Goal: Information Seeking & Learning: Learn about a topic

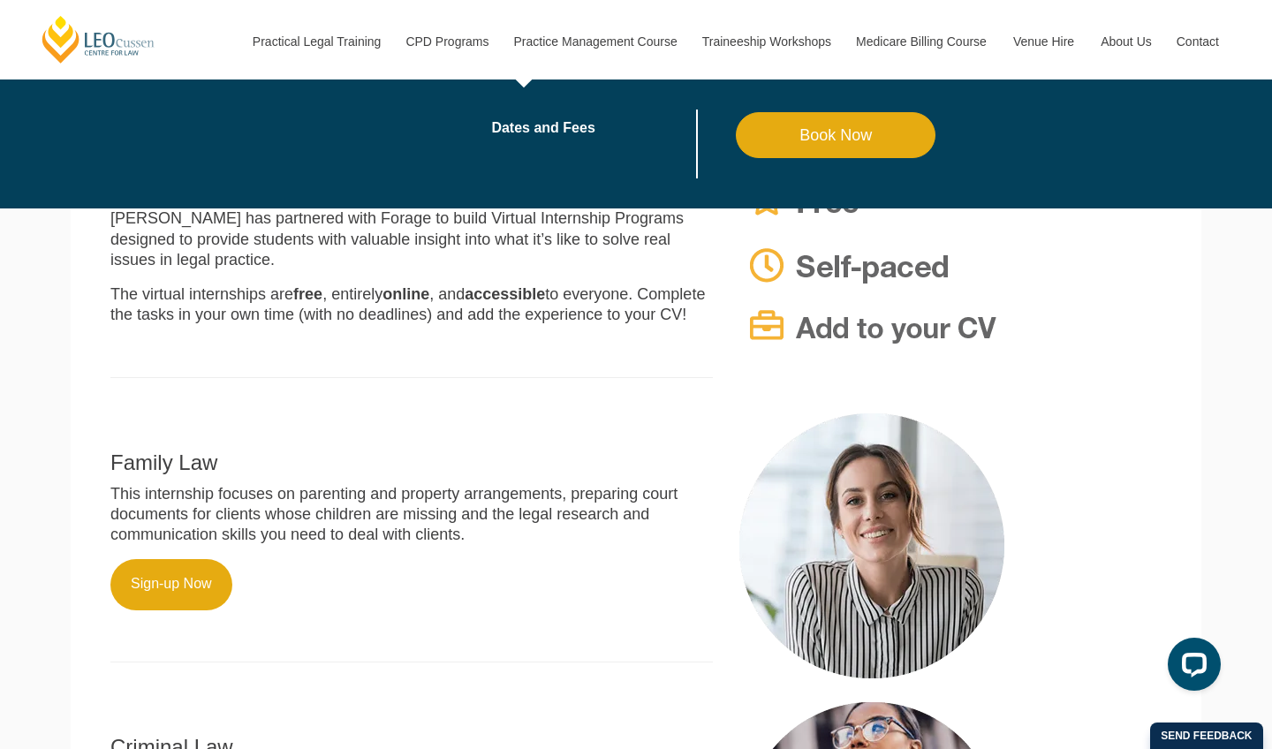
scroll to position [358, 0]
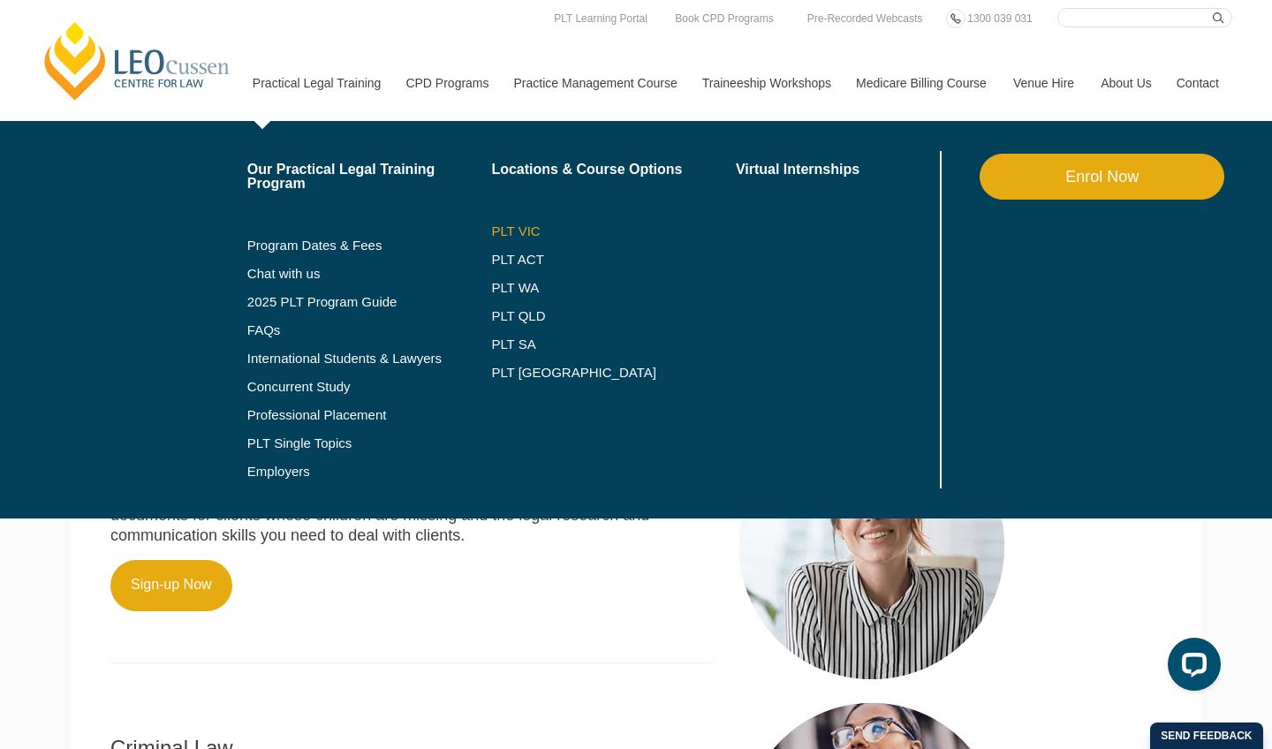
click at [491, 231] on link "PLT VIC" at bounding box center [613, 231] width 245 height 14
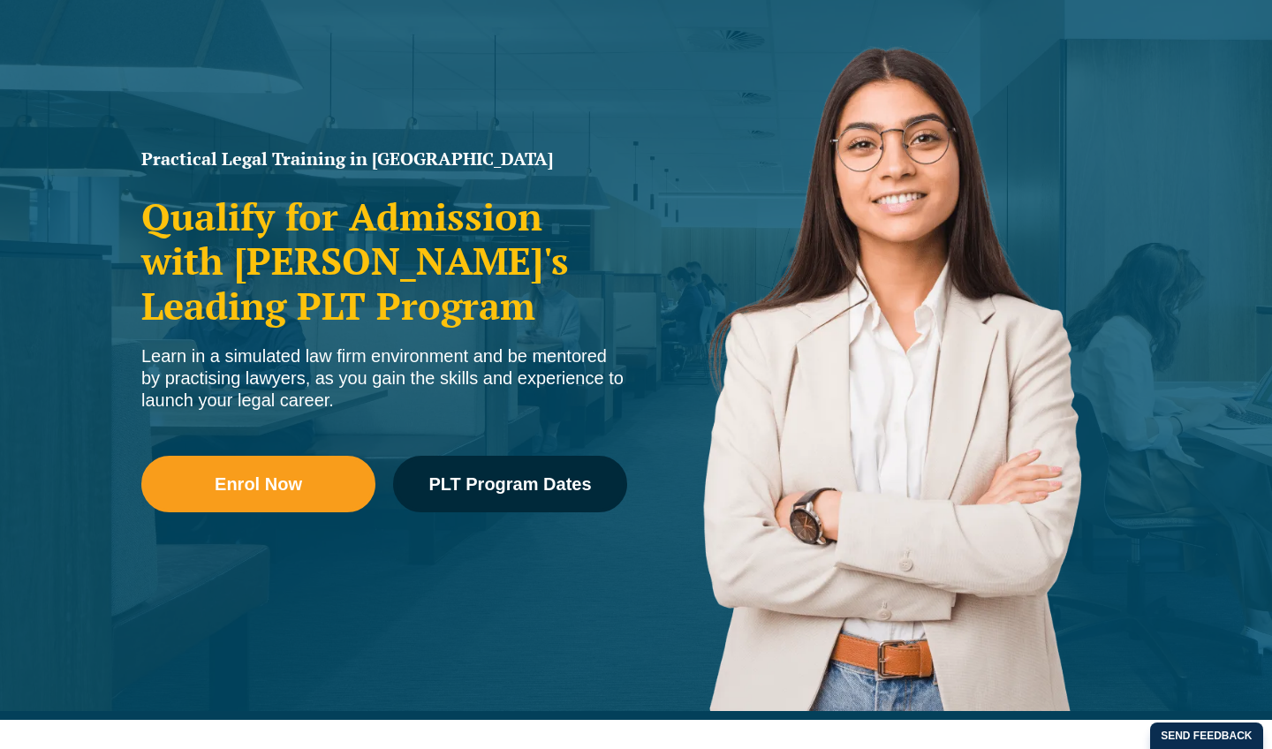
scroll to position [205, 0]
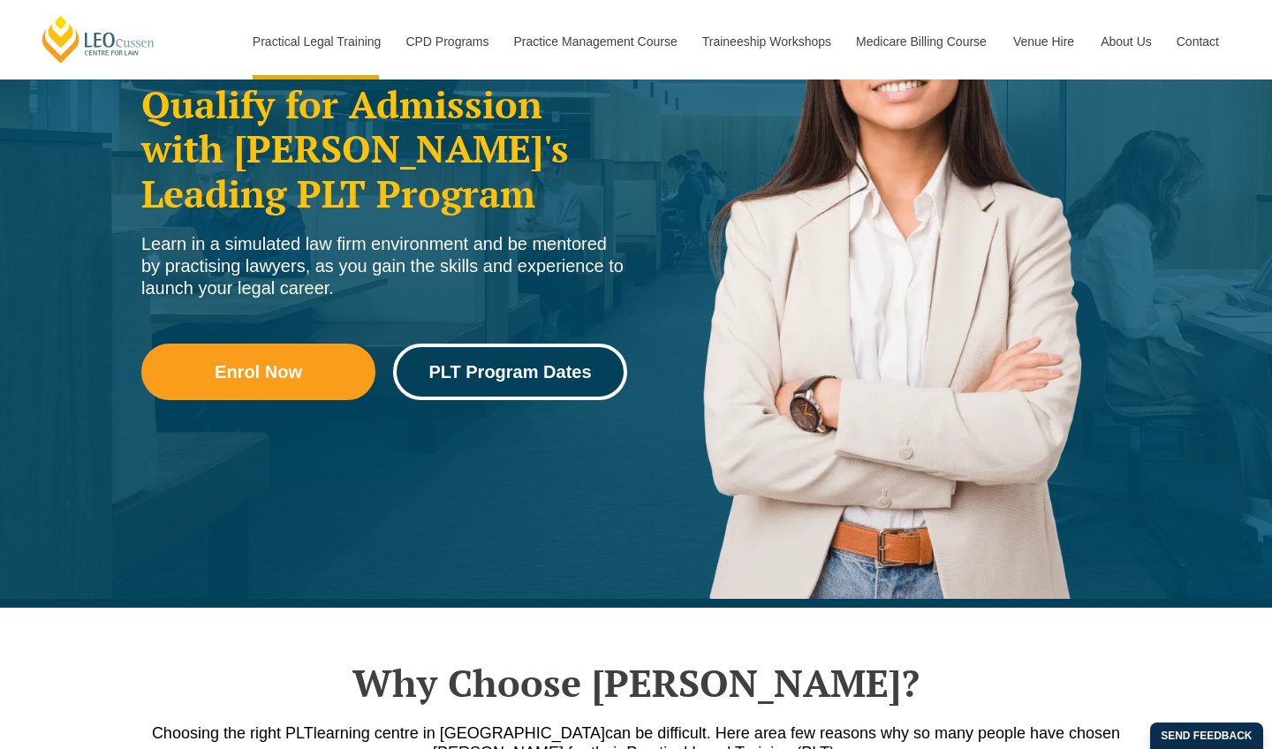
click at [582, 379] on span "PLT Program Dates" at bounding box center [509, 372] width 163 height 18
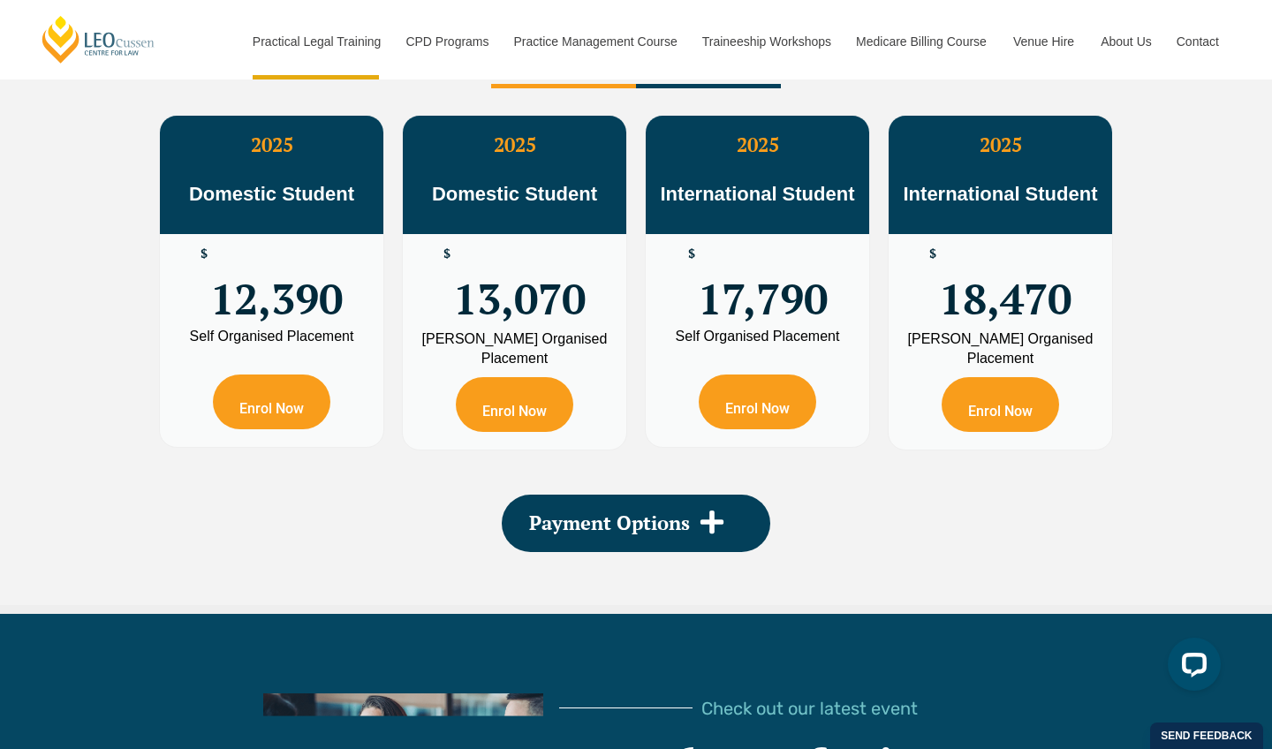
scroll to position [3264, 0]
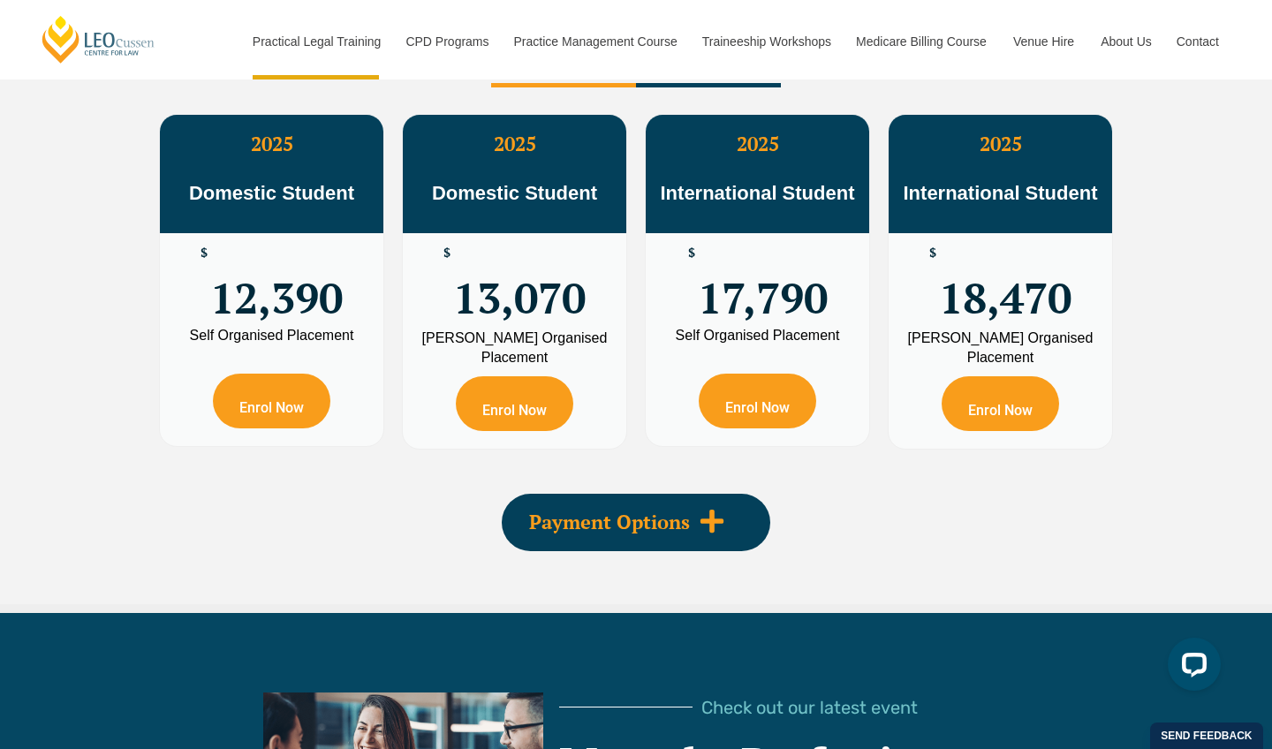
click at [691, 522] on span at bounding box center [712, 522] width 44 height 29
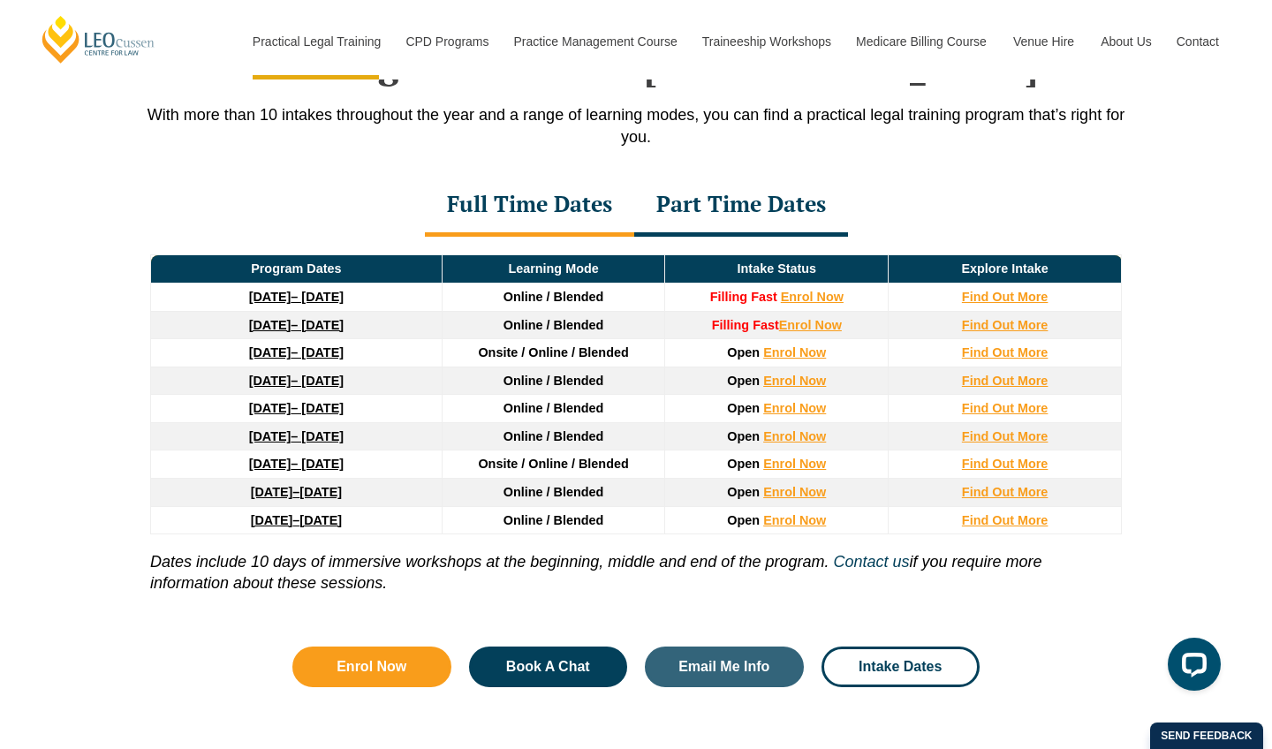
scroll to position [2348, 0]
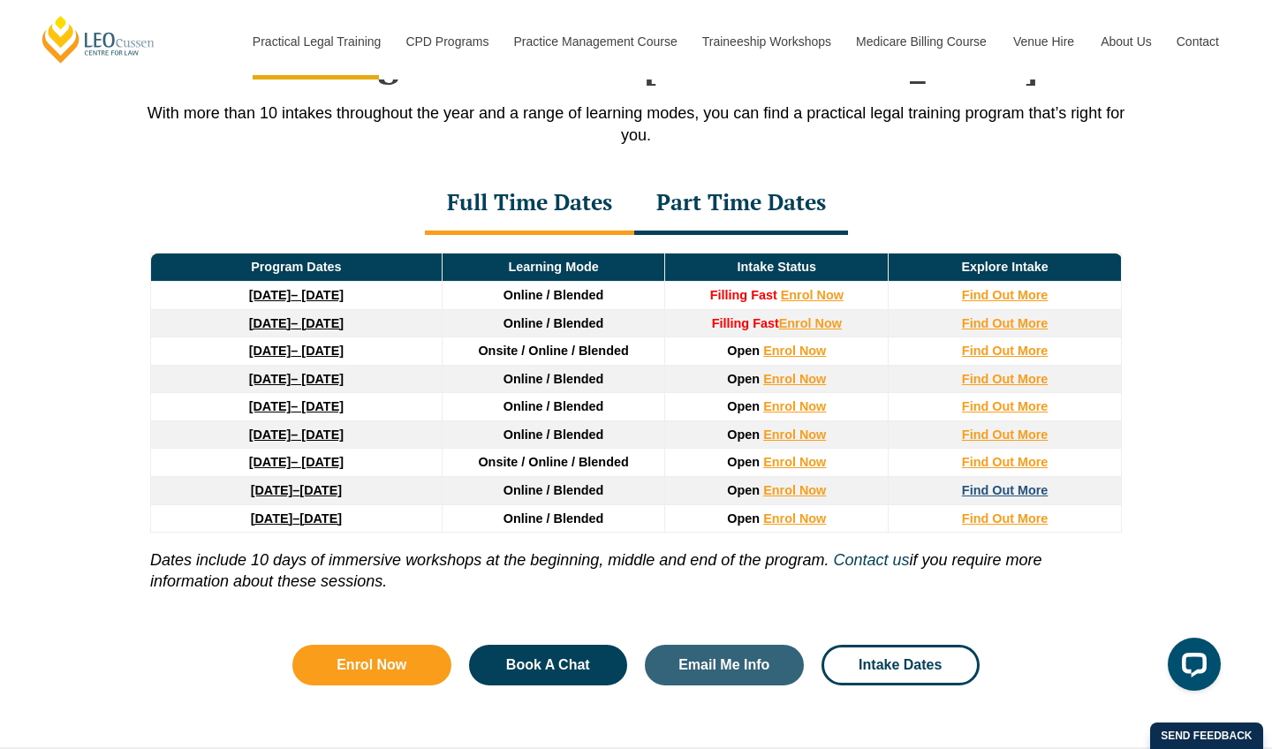
click at [1038, 489] on strong "Find Out More" at bounding box center [1005, 490] width 87 height 14
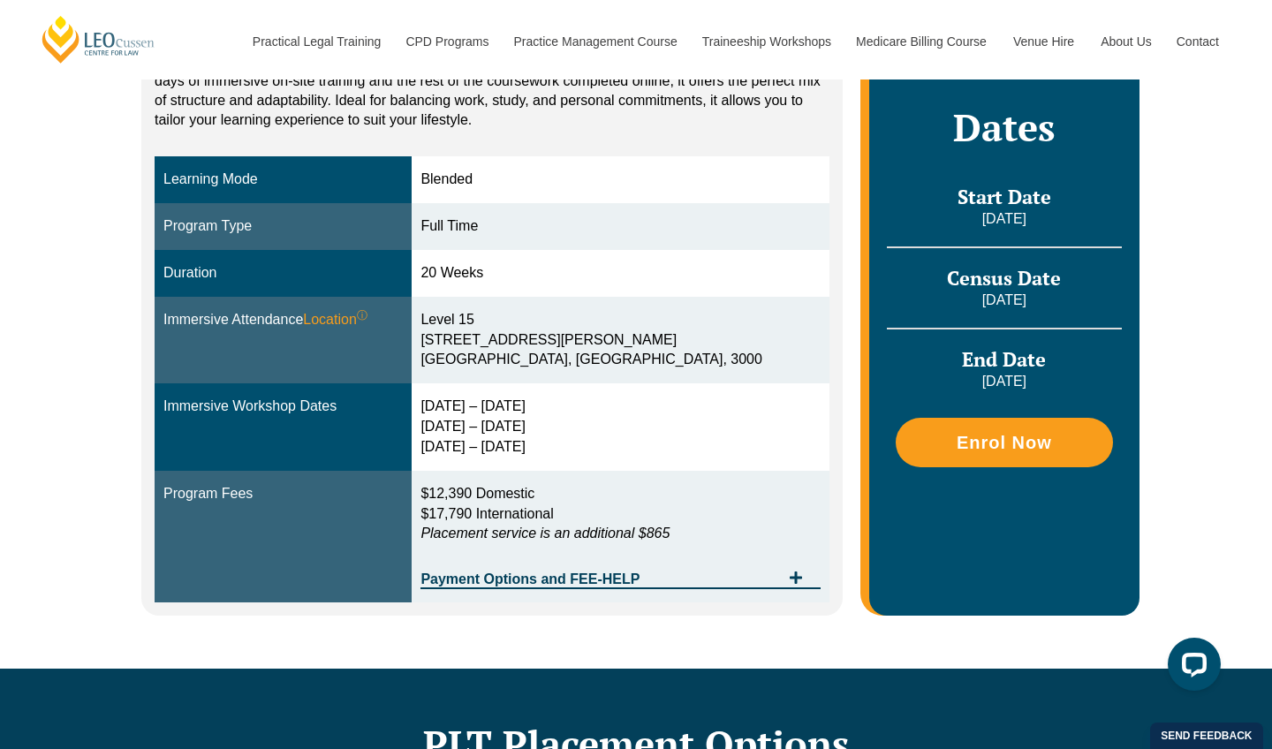
scroll to position [412, 0]
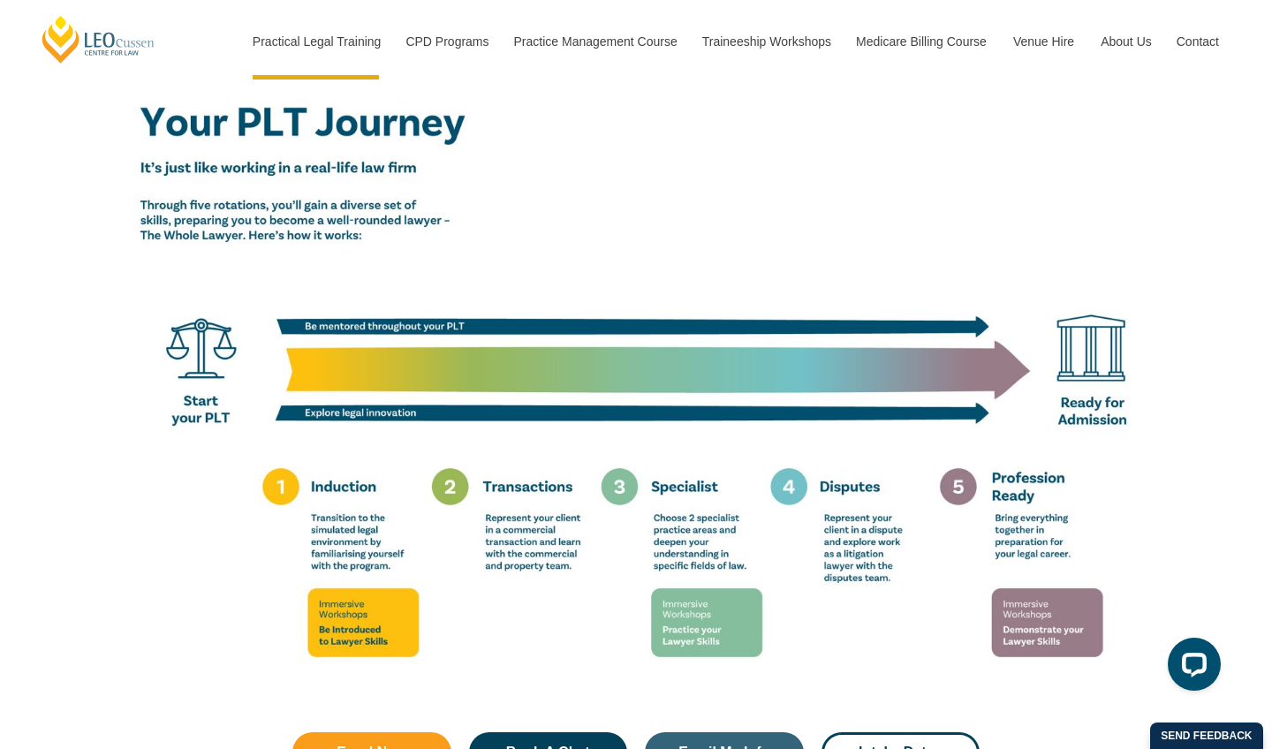
scroll to position [3042, 0]
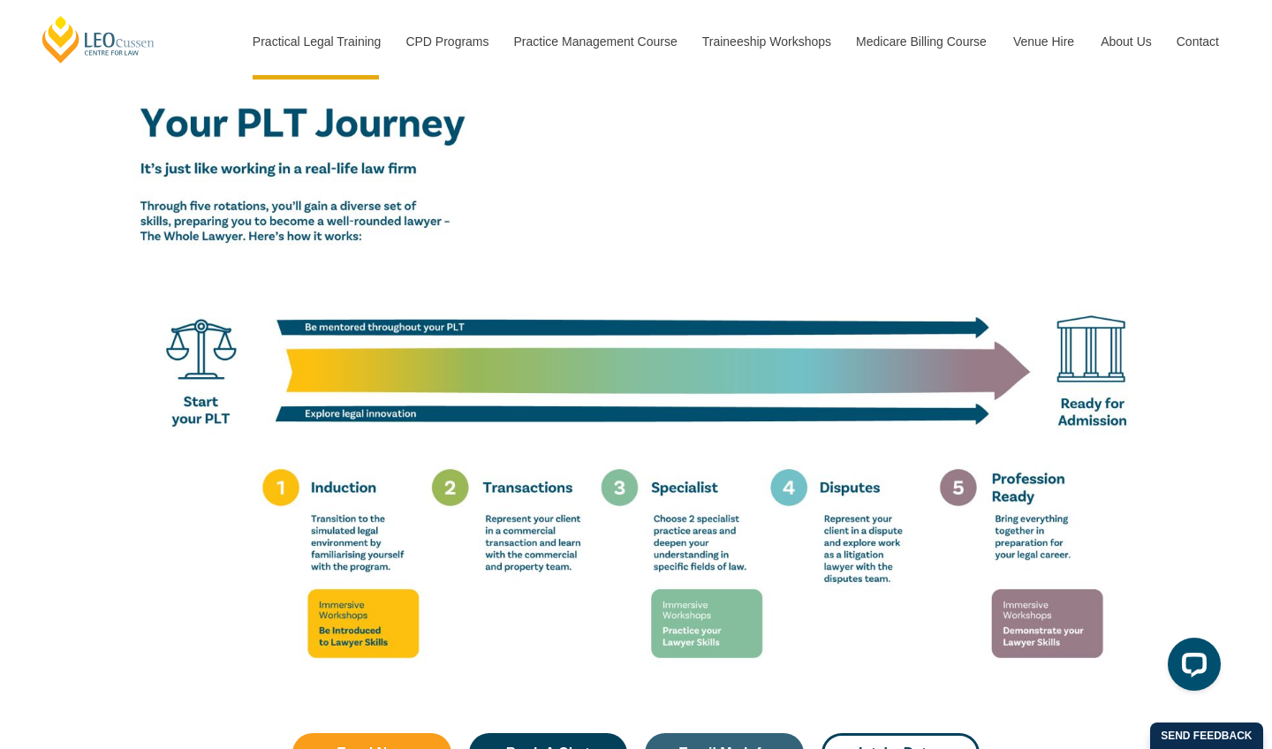
click at [597, 322] on img at bounding box center [636, 392] width 1007 height 630
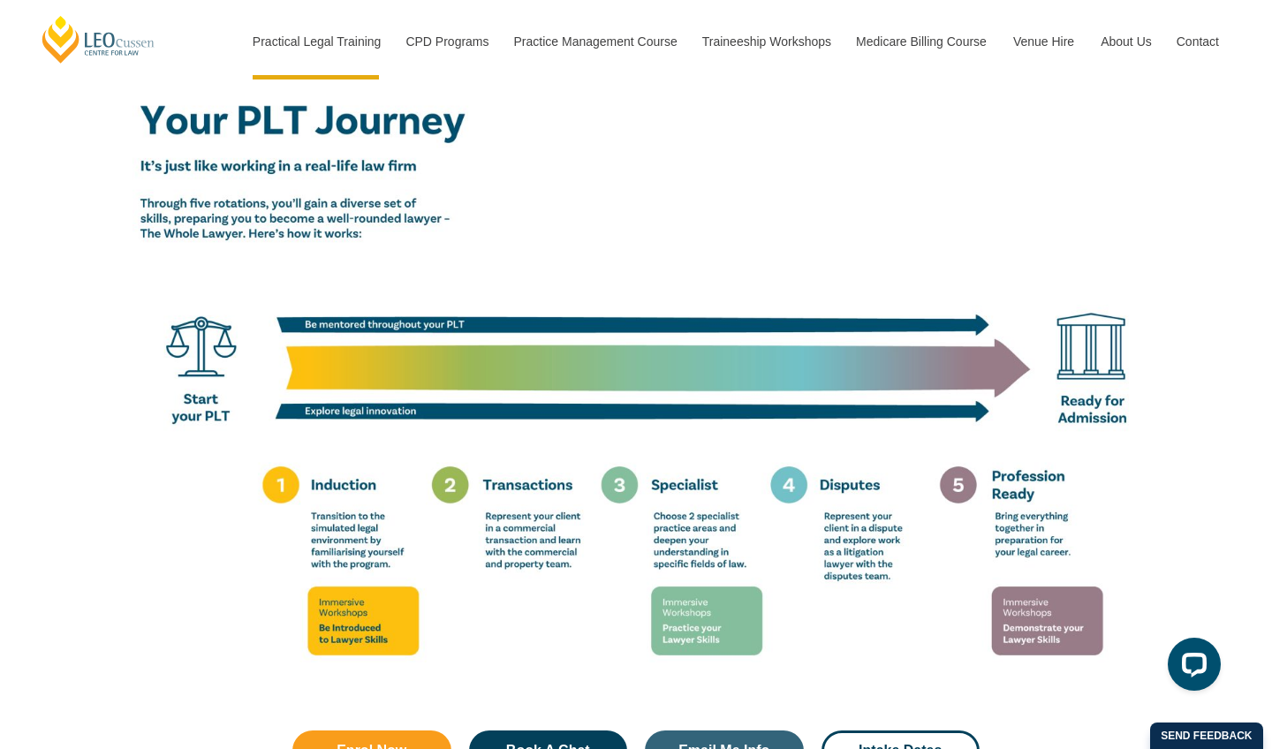
scroll to position [3044, 0]
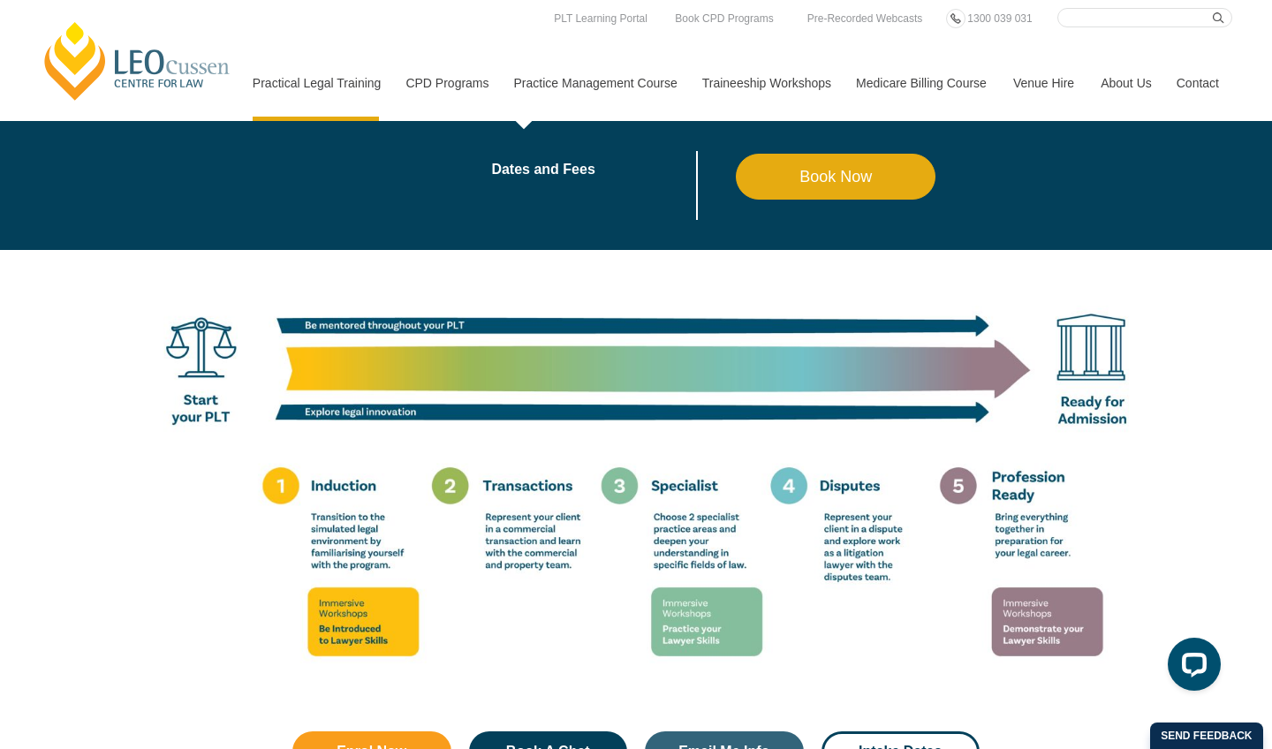
click at [597, 80] on link "Practice Management Course" at bounding box center [595, 83] width 188 height 76
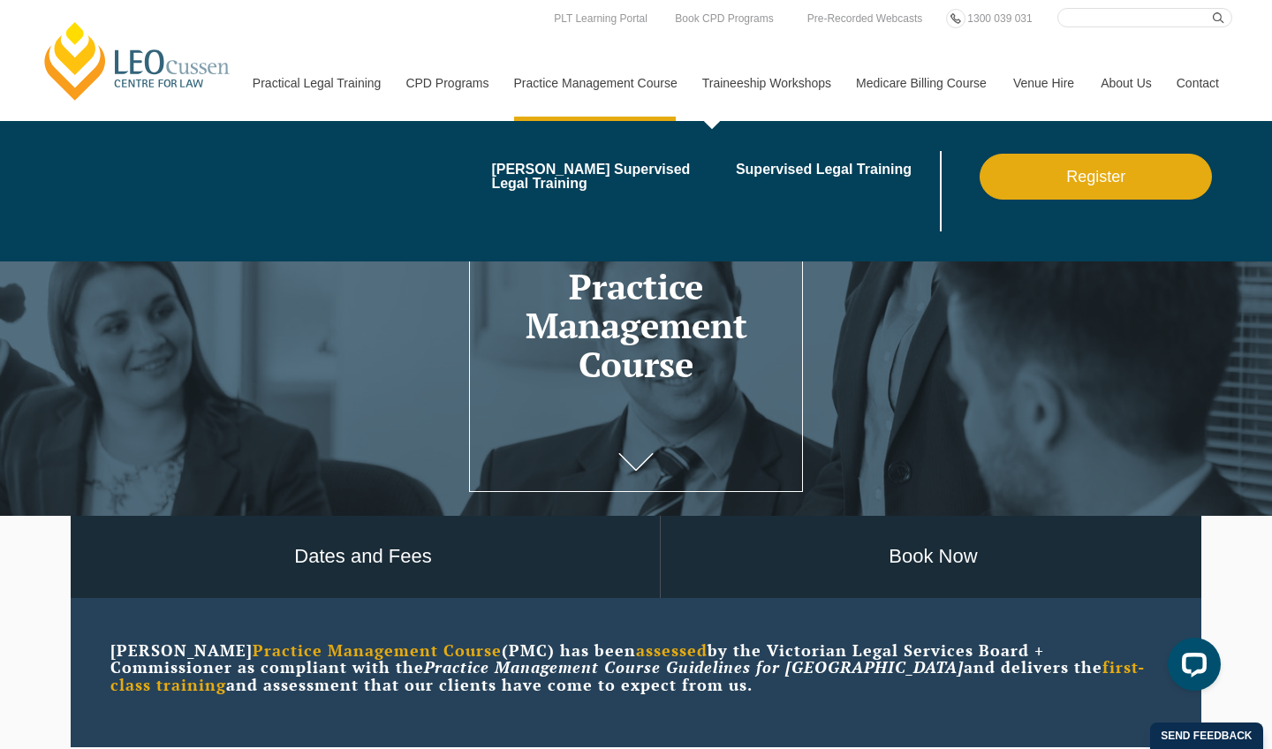
click at [730, 82] on link "Traineeship Workshops" at bounding box center [766, 83] width 154 height 76
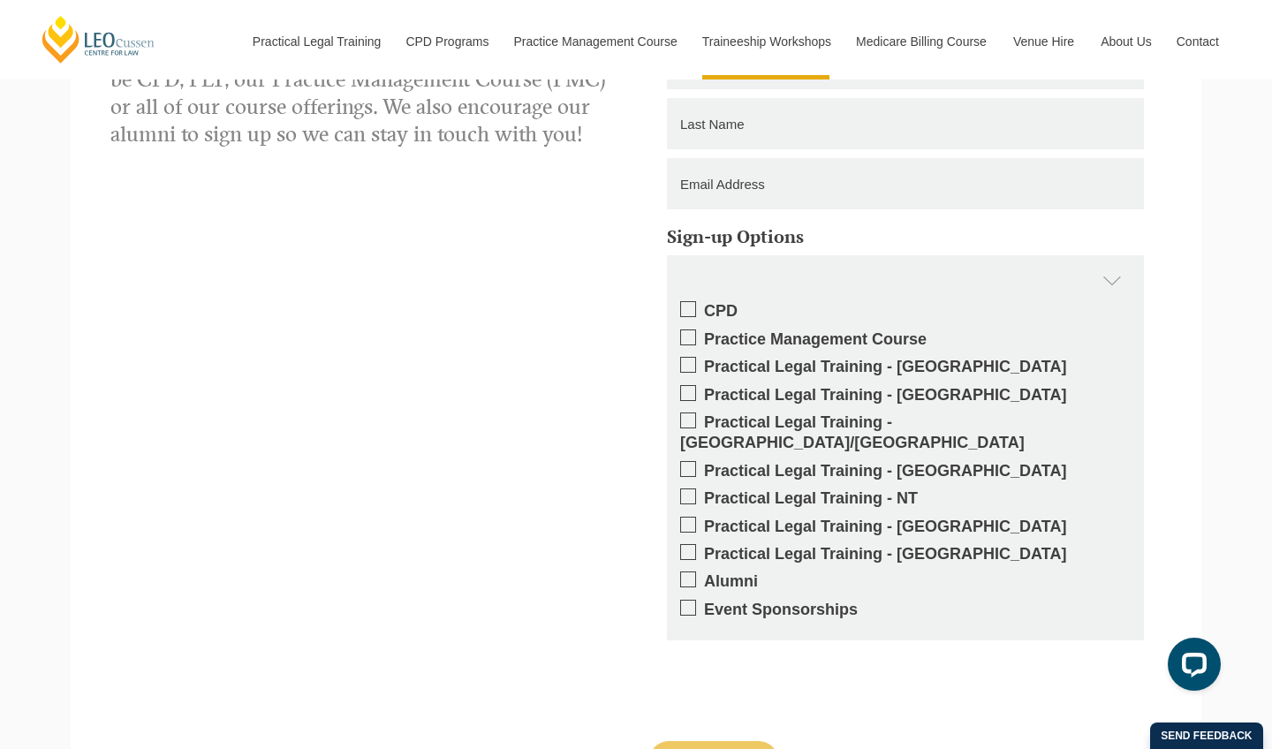
scroll to position [1472, 0]
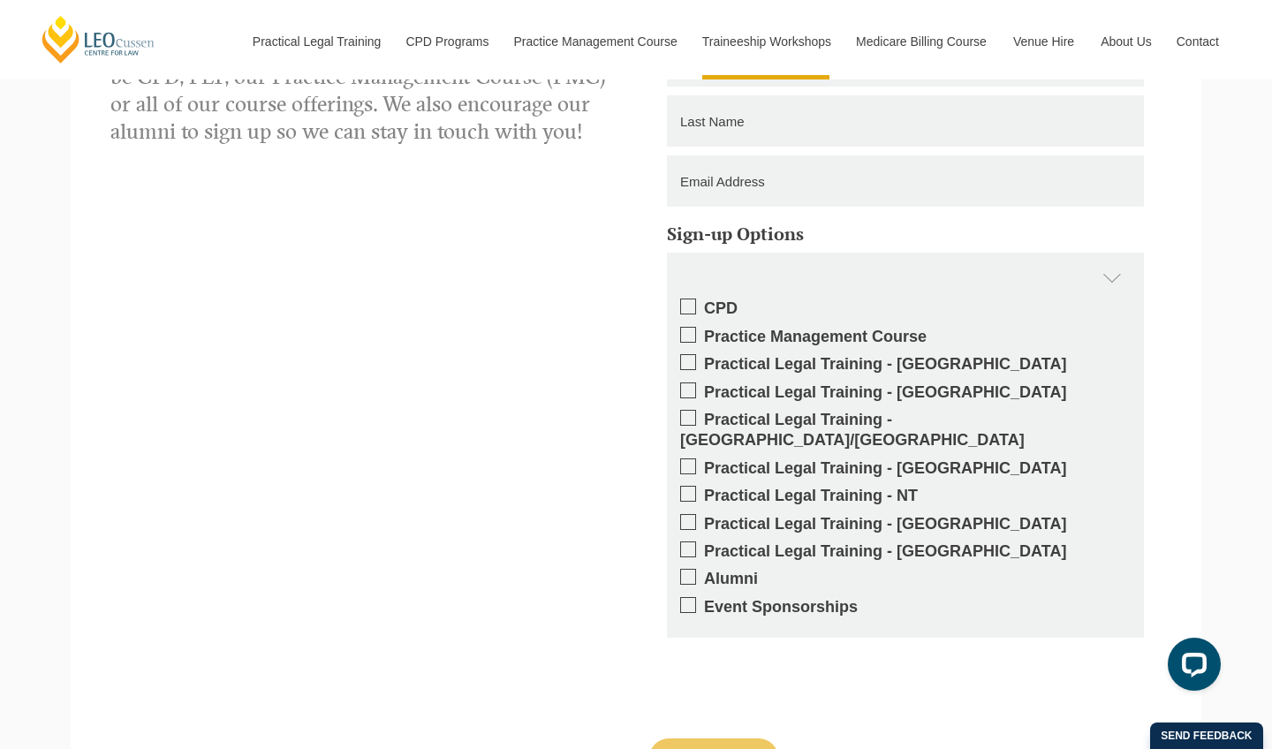
click at [855, 486] on label "Practical Legal Training - NT" at bounding box center [905, 496] width 451 height 20
click at [704, 489] on input "Practical Legal Training - NT" at bounding box center [704, 489] width 0 height 0
click at [855, 486] on label "Practical Legal Training - NT" at bounding box center [905, 496] width 451 height 20
click at [704, 489] on input "Practical Legal Training - NT" at bounding box center [704, 489] width 0 height 0
click at [855, 486] on label "Practical Legal Training - NT" at bounding box center [905, 496] width 451 height 20
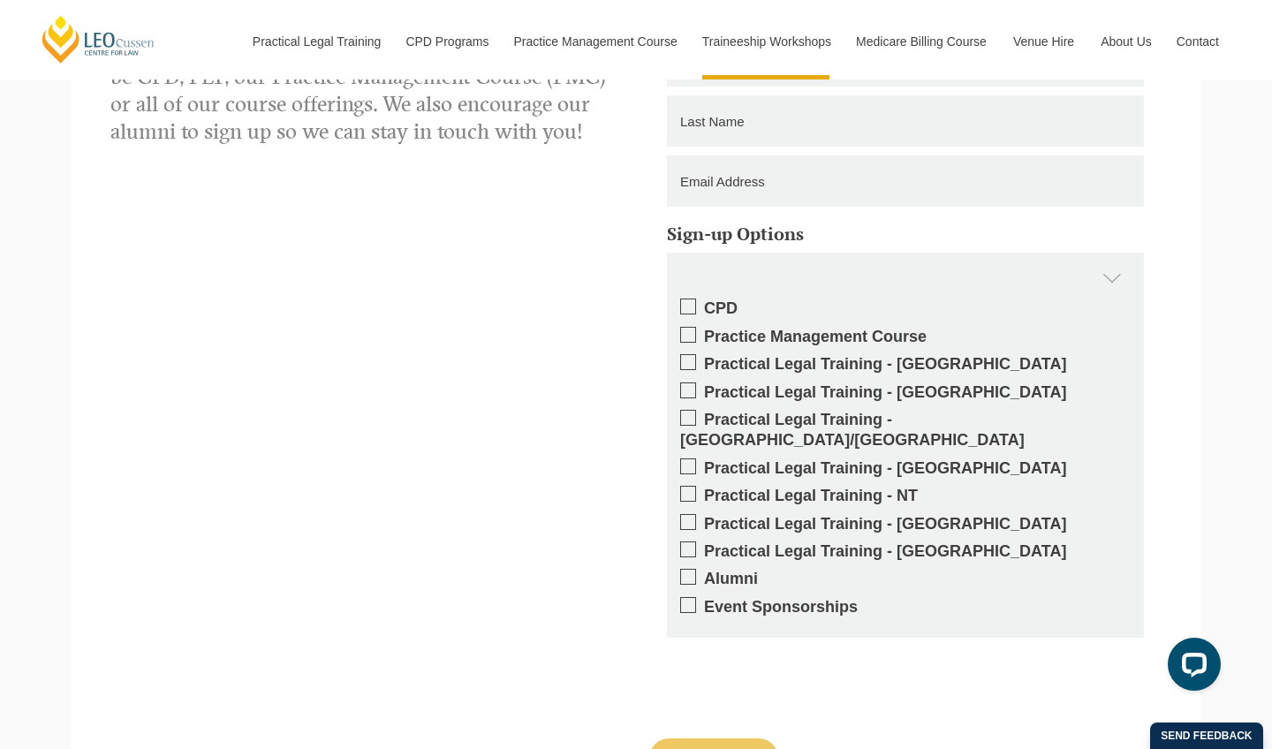
click at [704, 489] on input "Practical Legal Training - NT" at bounding box center [704, 489] width 0 height 0
click at [855, 486] on label "Practical Legal Training - NT" at bounding box center [905, 496] width 451 height 20
click at [704, 489] on input "Practical Legal Training - NT" at bounding box center [704, 489] width 0 height 0
click at [754, 486] on label "Practical Legal Training - NT" at bounding box center [905, 496] width 451 height 20
click at [704, 489] on input "Practical Legal Training - NT" at bounding box center [704, 489] width 0 height 0
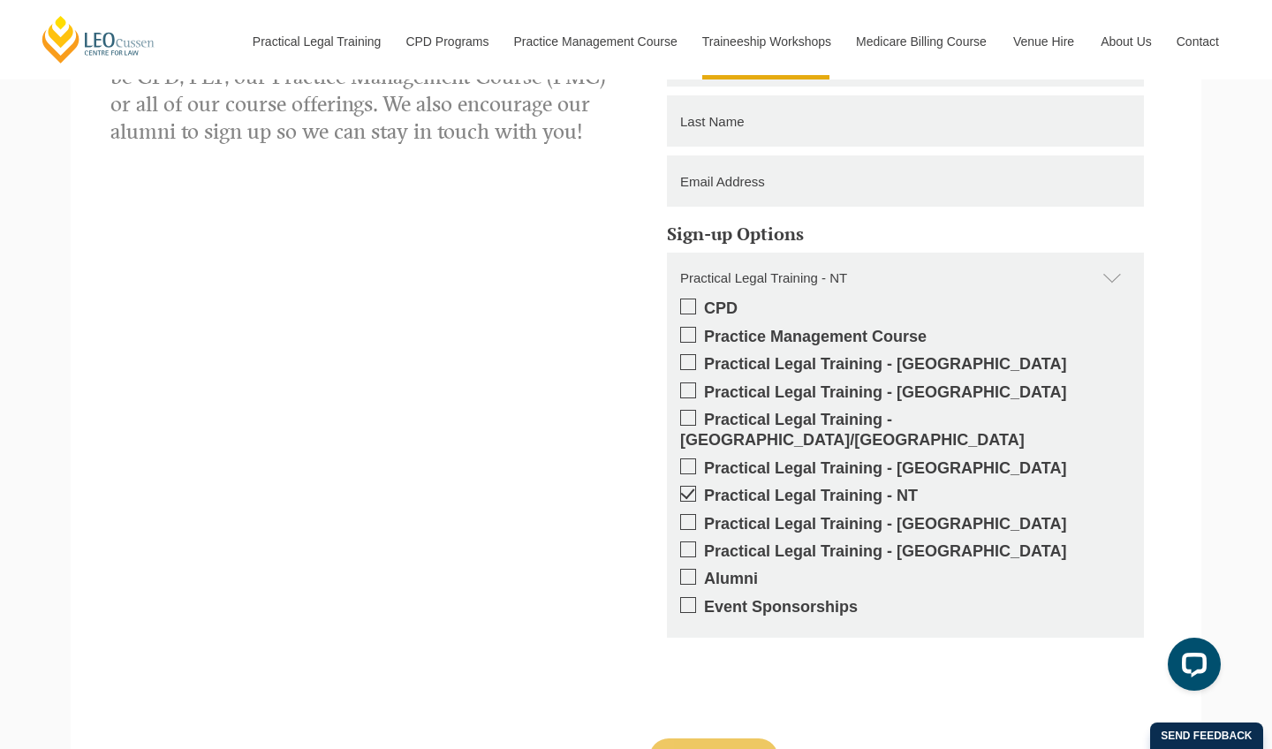
click at [684, 486] on span at bounding box center [688, 494] width 16 height 16
click at [704, 489] on input "Practical Legal Training - NT" at bounding box center [704, 489] width 0 height 0
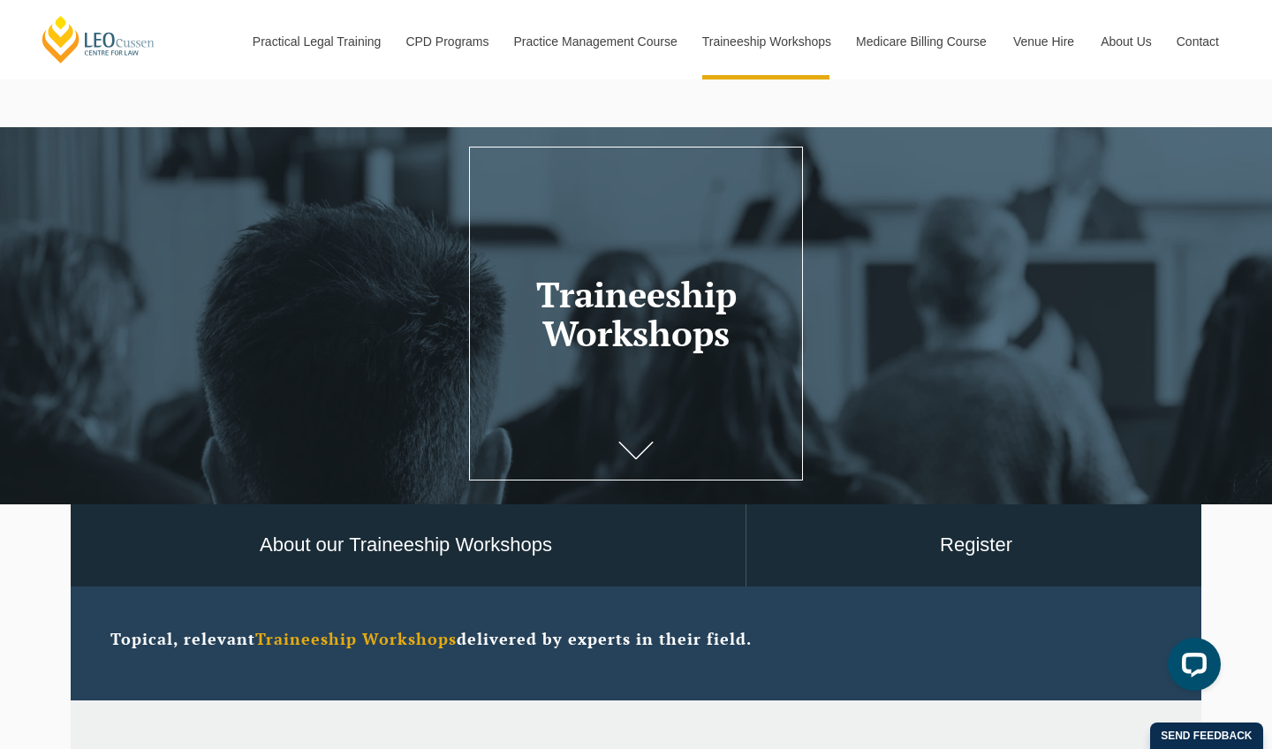
scroll to position [13, 0]
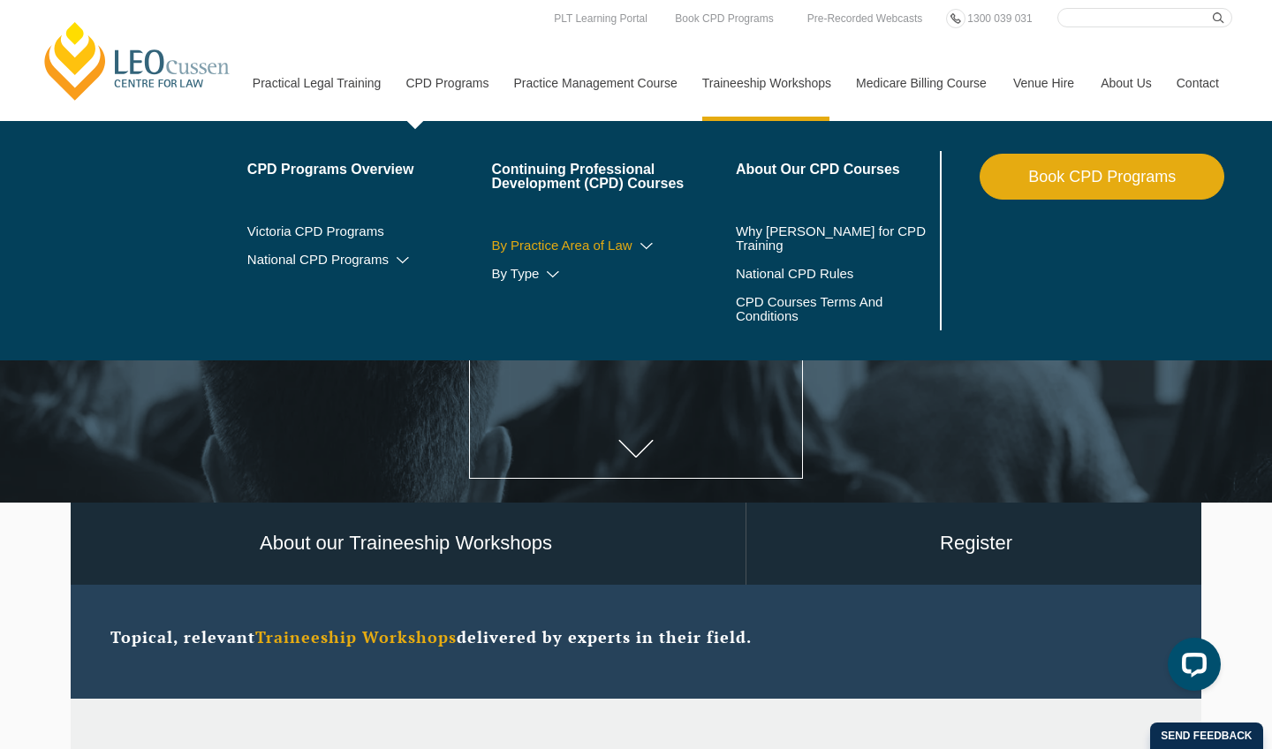
click at [519, 241] on link "By Practice Area of Law" at bounding box center [613, 246] width 245 height 14
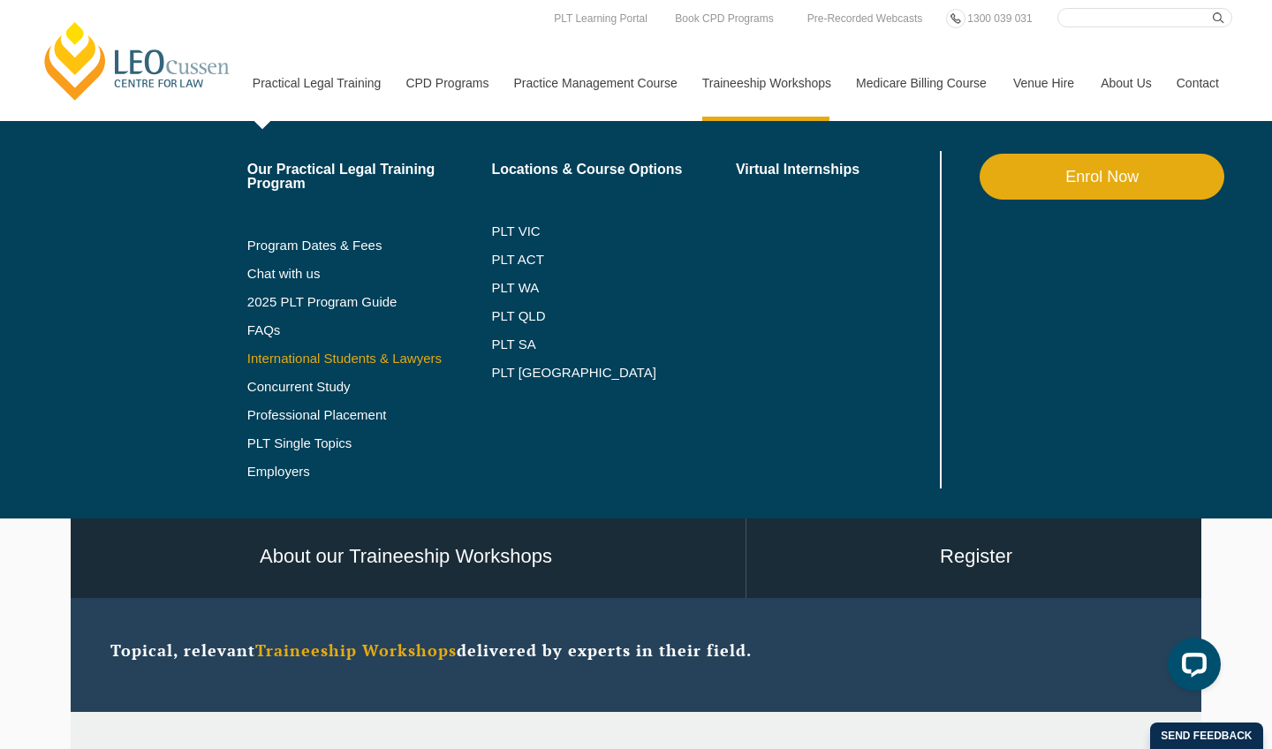
click at [367, 352] on link "International Students & Lawyers" at bounding box center [369, 359] width 245 height 14
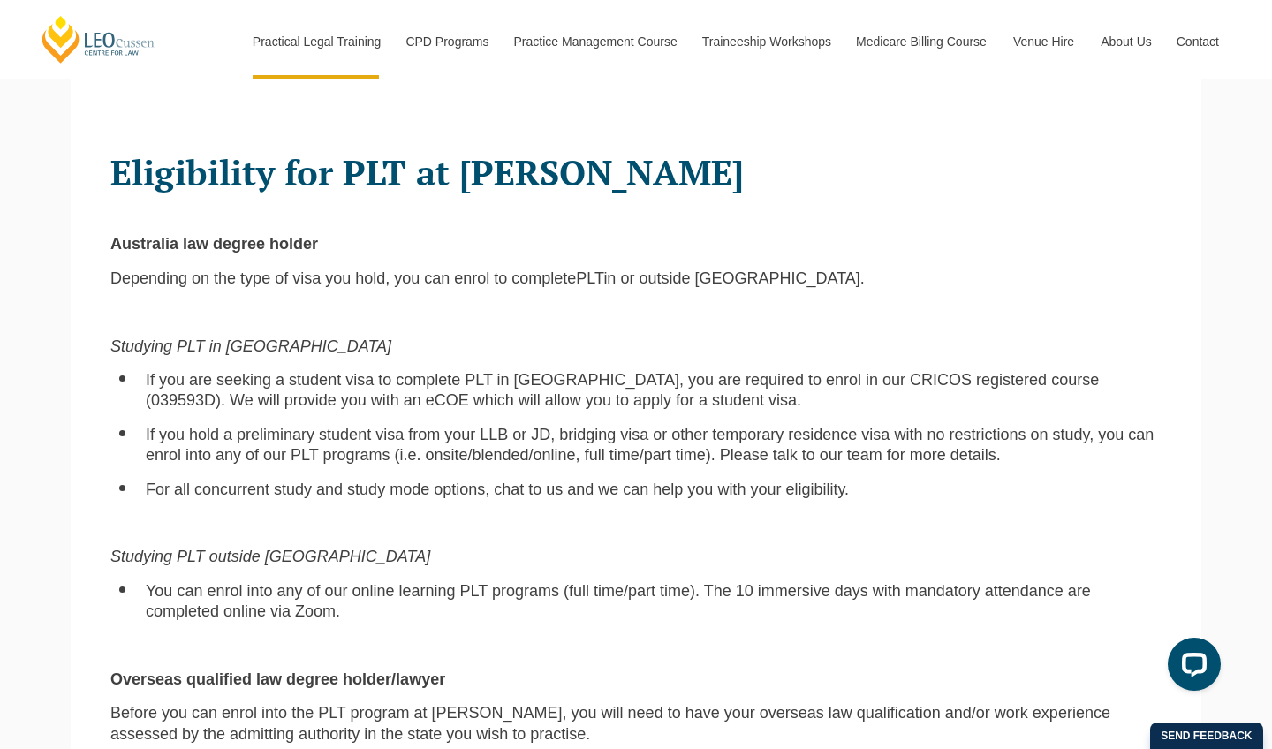
scroll to position [1083, 0]
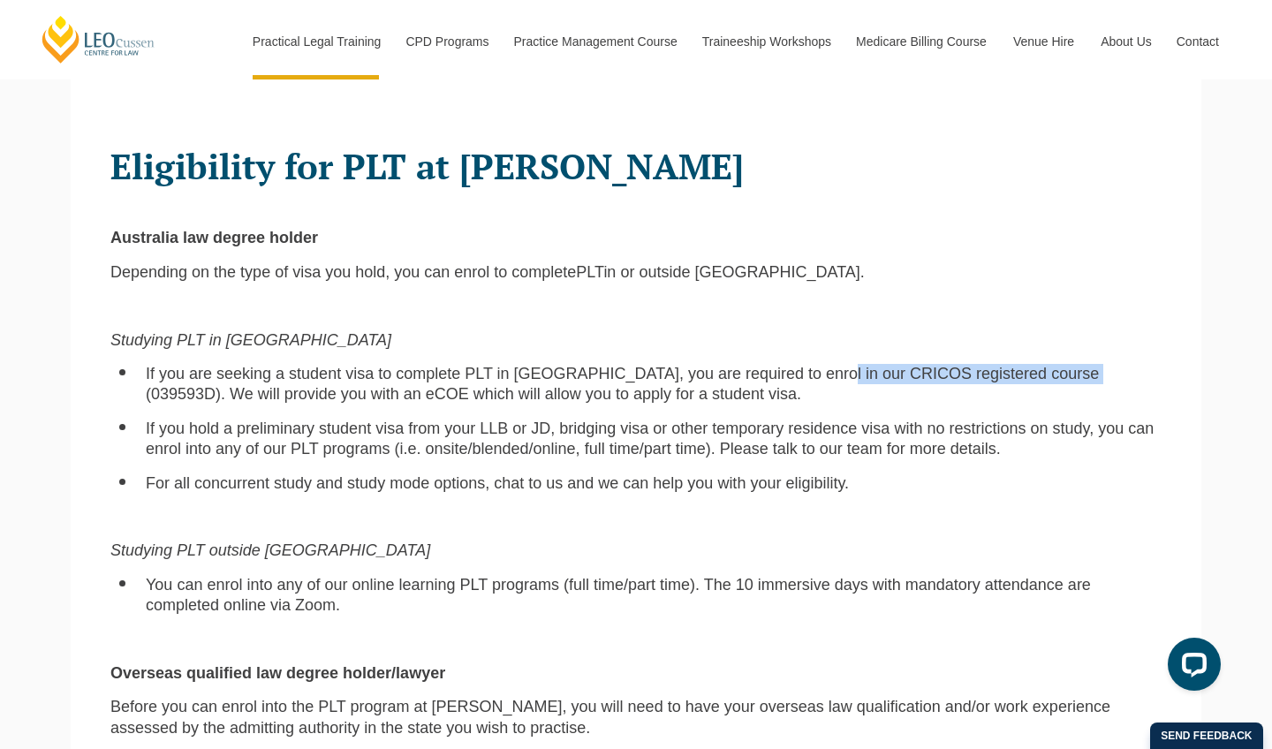
drag, startPoint x: 779, startPoint y: 341, endPoint x: 1034, endPoint y: 346, distance: 254.5
click at [1034, 365] on span "If you are seeking a student visa to complete PLT in [GEOGRAPHIC_DATA], you are…" at bounding box center [622, 384] width 953 height 38
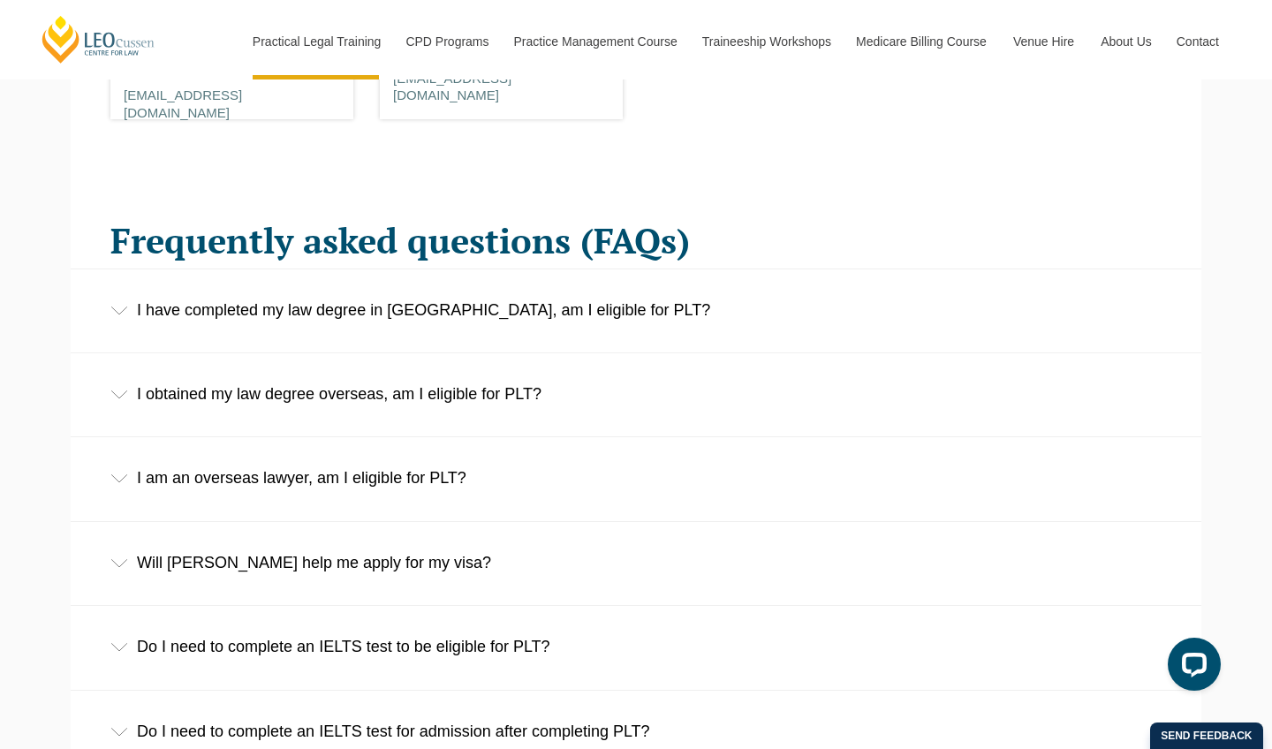
scroll to position [2626, 0]
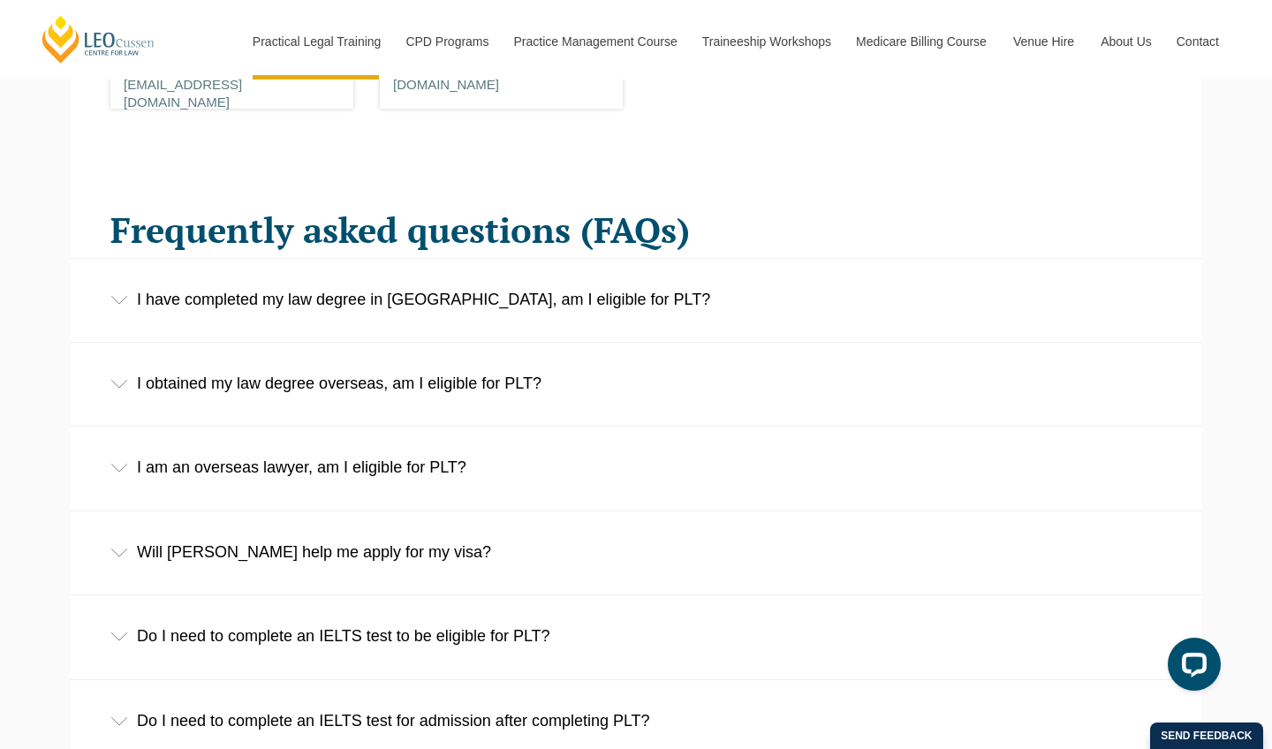
click at [412, 350] on div "I obtained my law degree overseas, am I eligible for PLT?" at bounding box center [636, 384] width 1131 height 82
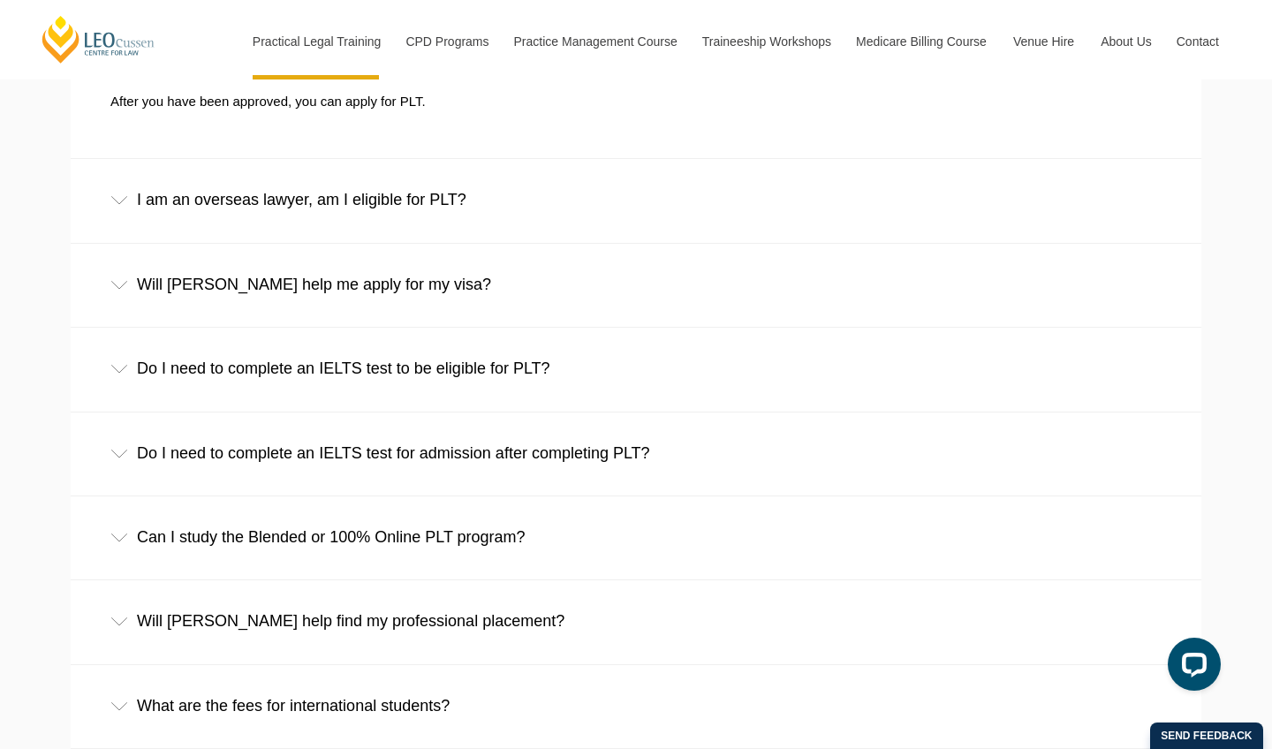
scroll to position [3088, 0]
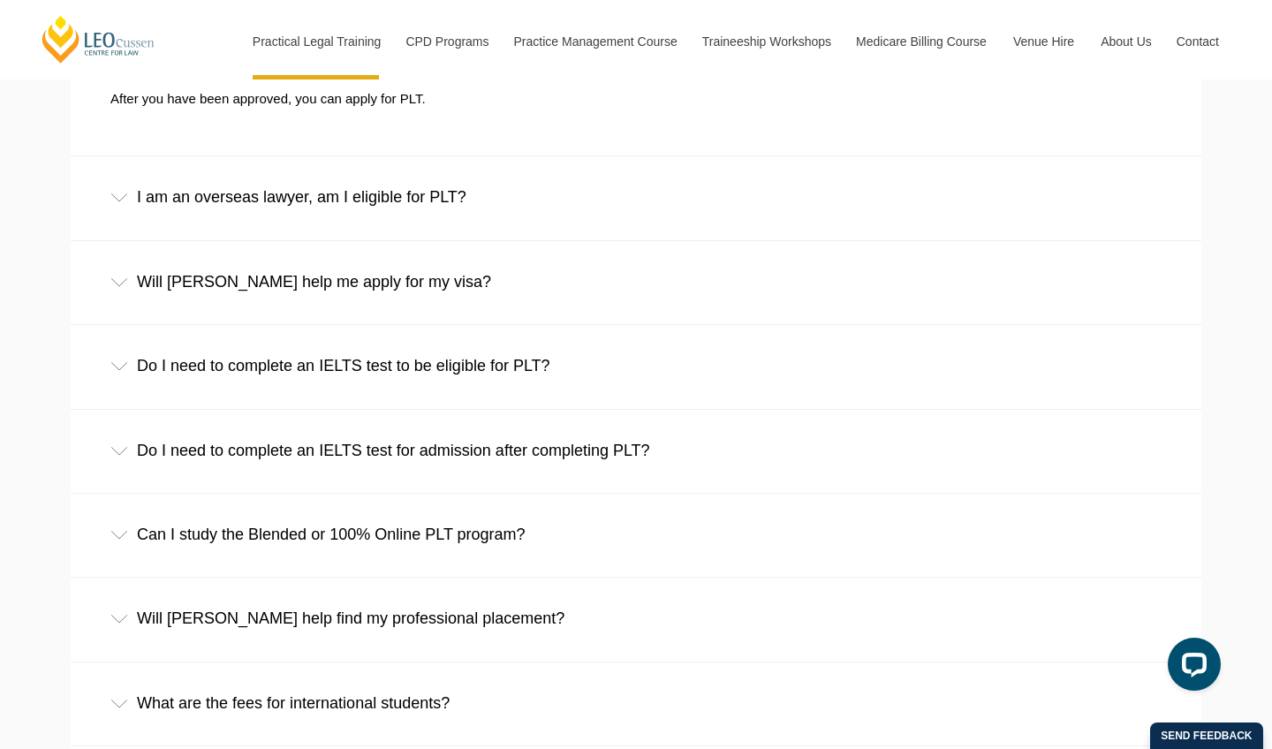
click at [408, 241] on div "Will Leo Cussen help me apply for my visa?" at bounding box center [636, 282] width 1131 height 82
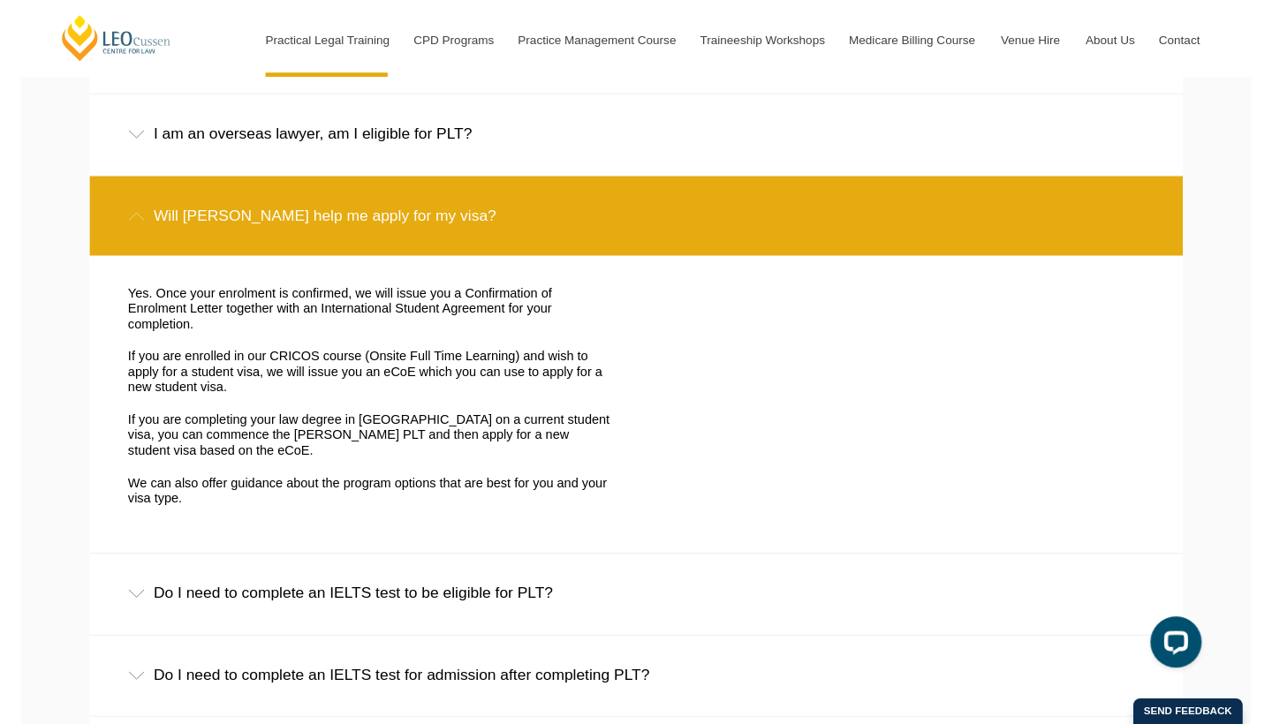
scroll to position [3154, 0]
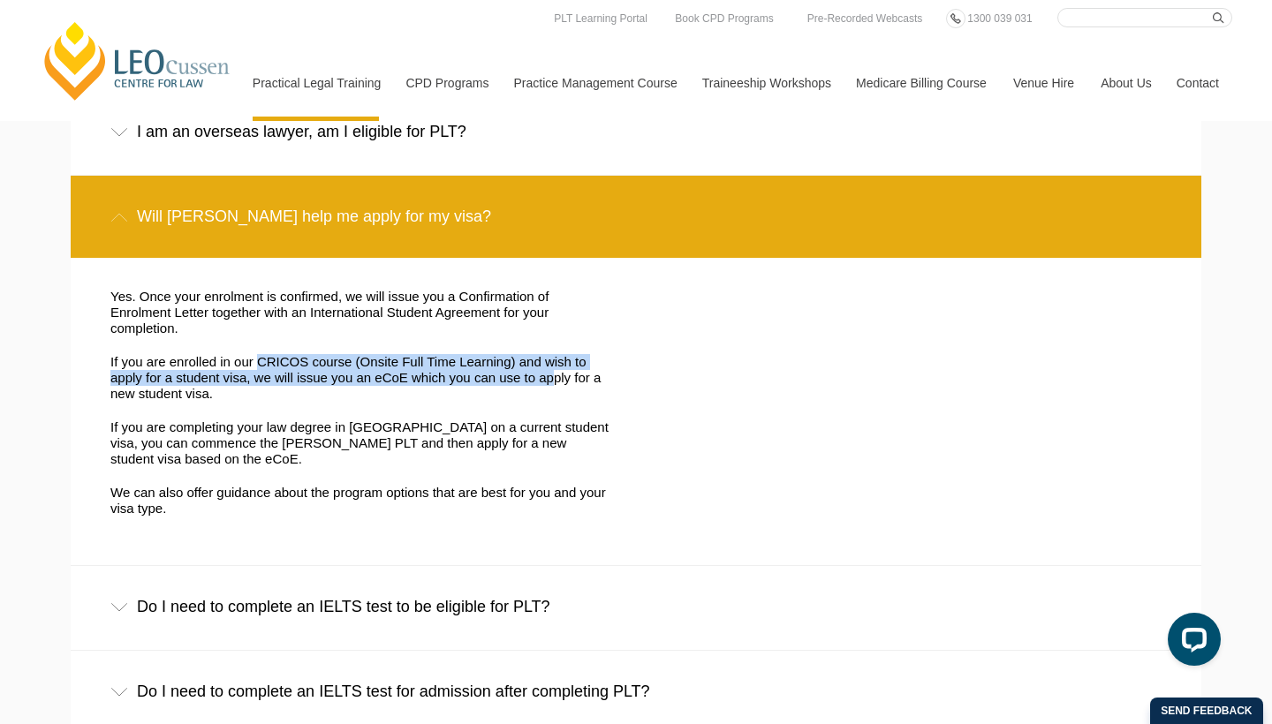
drag, startPoint x: 249, startPoint y: 296, endPoint x: 509, endPoint y: 307, distance: 259.9
click at [509, 354] on p "If you are enrolled in our CRICOS course (Onsite Full Time Learning) and wish t…" at bounding box center [359, 378] width 499 height 48
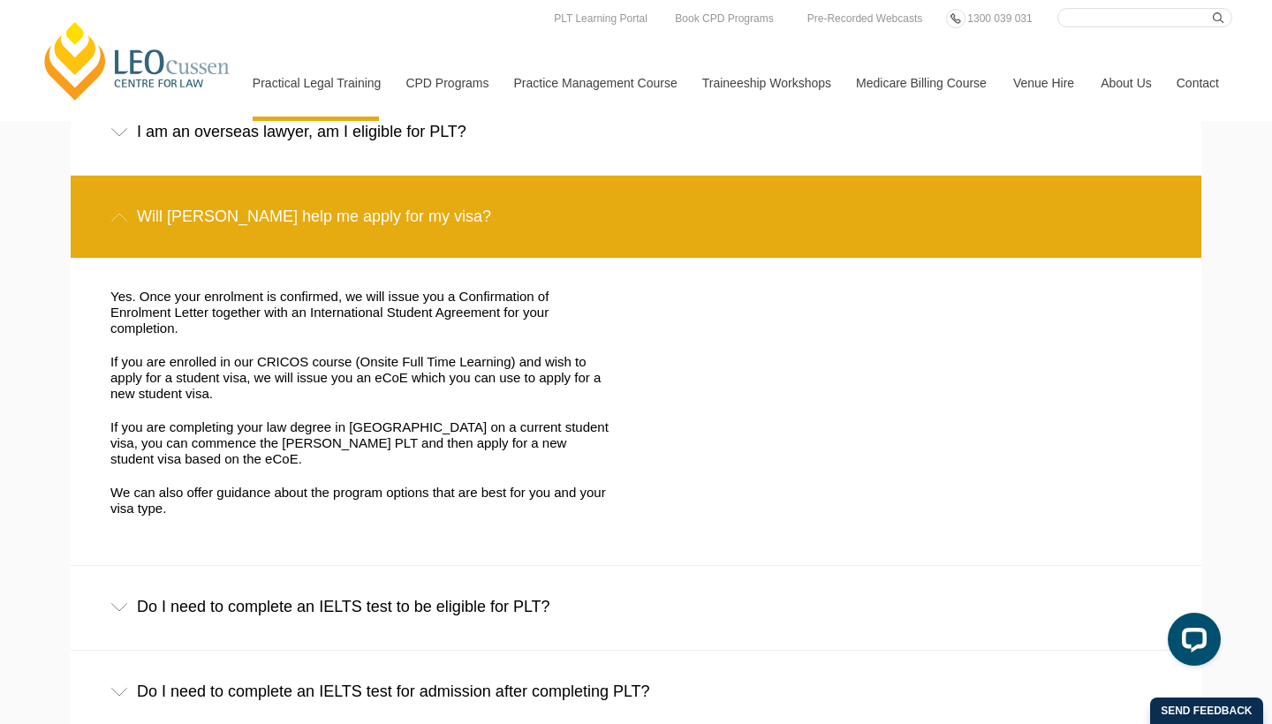
click at [738, 318] on div "Yes. Once your enrolment is confirmed, we will issue you a Confirmation of Enro…" at bounding box center [622, 411] width 1051 height 307
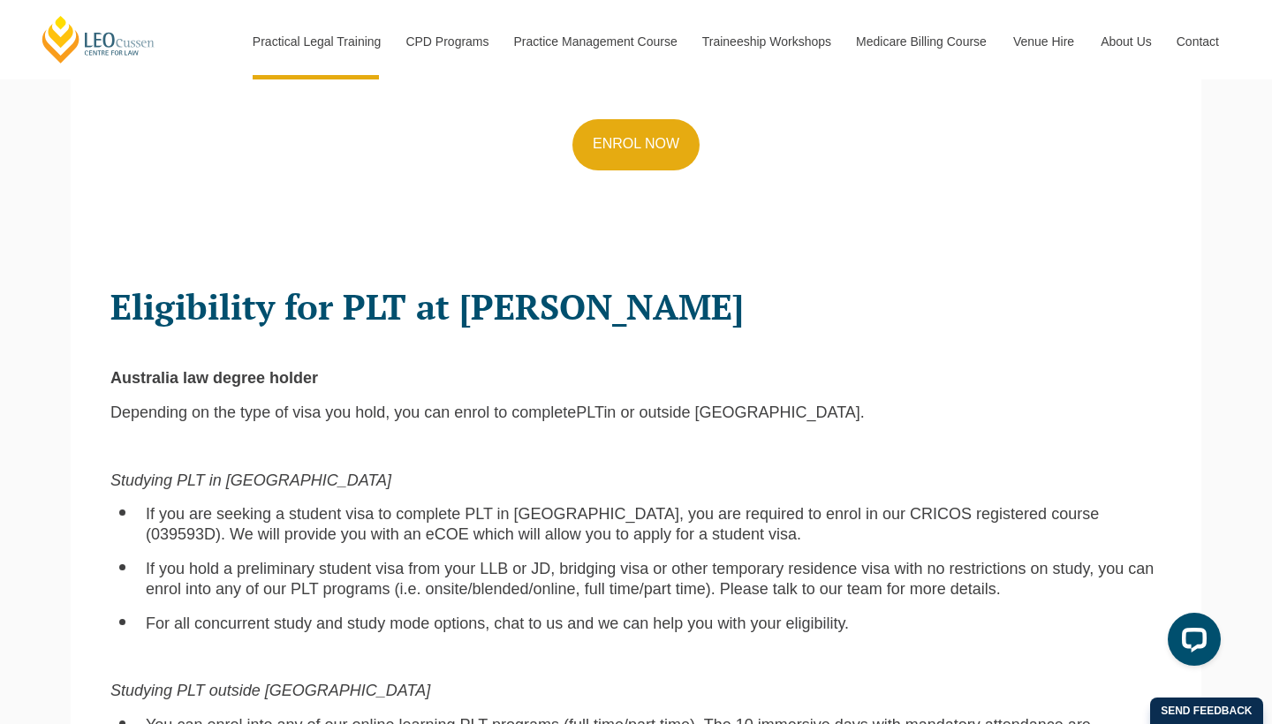
scroll to position [943, 0]
drag, startPoint x: 783, startPoint y: 489, endPoint x: 1042, endPoint y: 489, distance: 258.8
click at [1042, 504] on span "If you are seeking a student visa to complete PLT in Australia, you are require…" at bounding box center [622, 523] width 953 height 38
copy span "CRICOS registered course (039593D)."
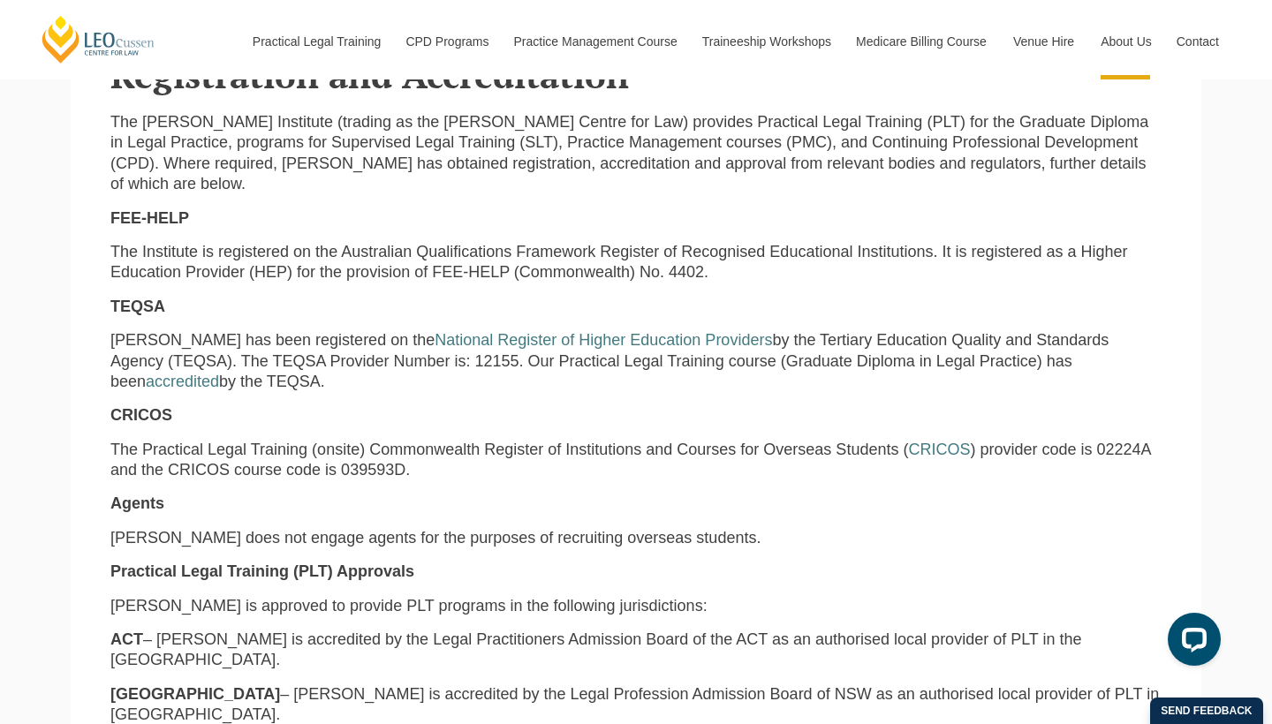
scroll to position [507, 0]
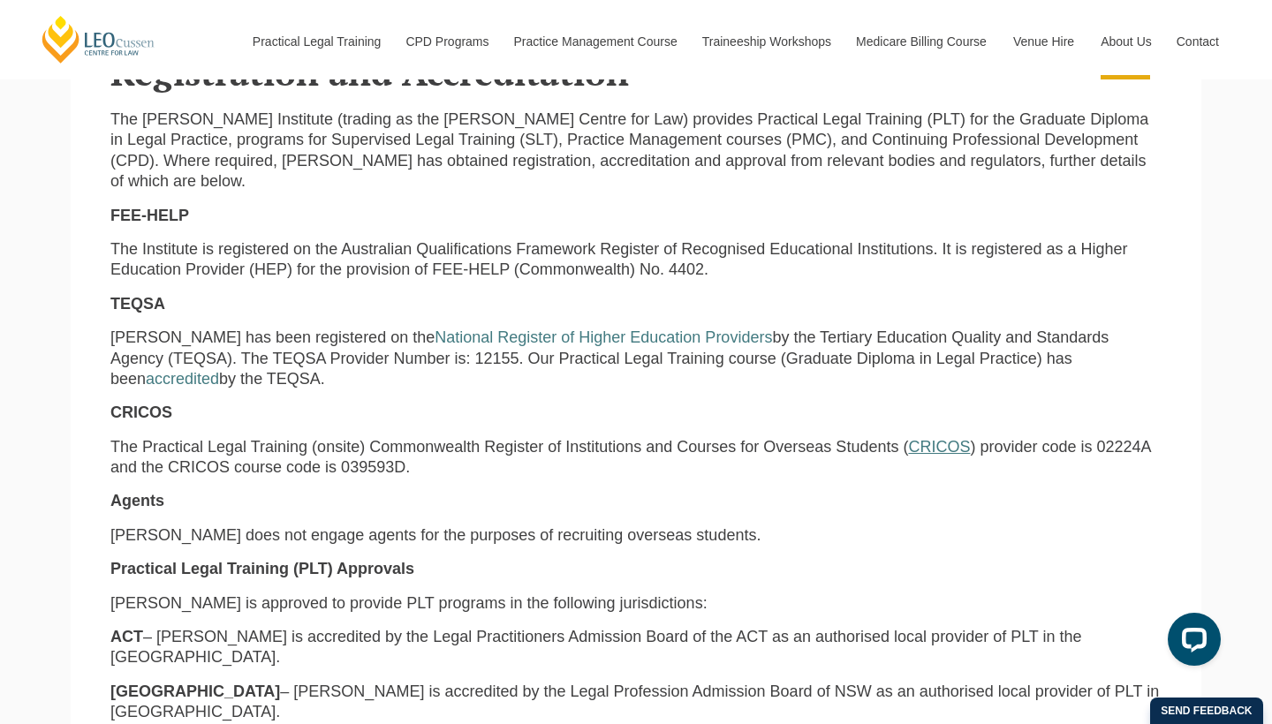
click at [908, 438] on link "CRICOS" at bounding box center [939, 447] width 62 height 18
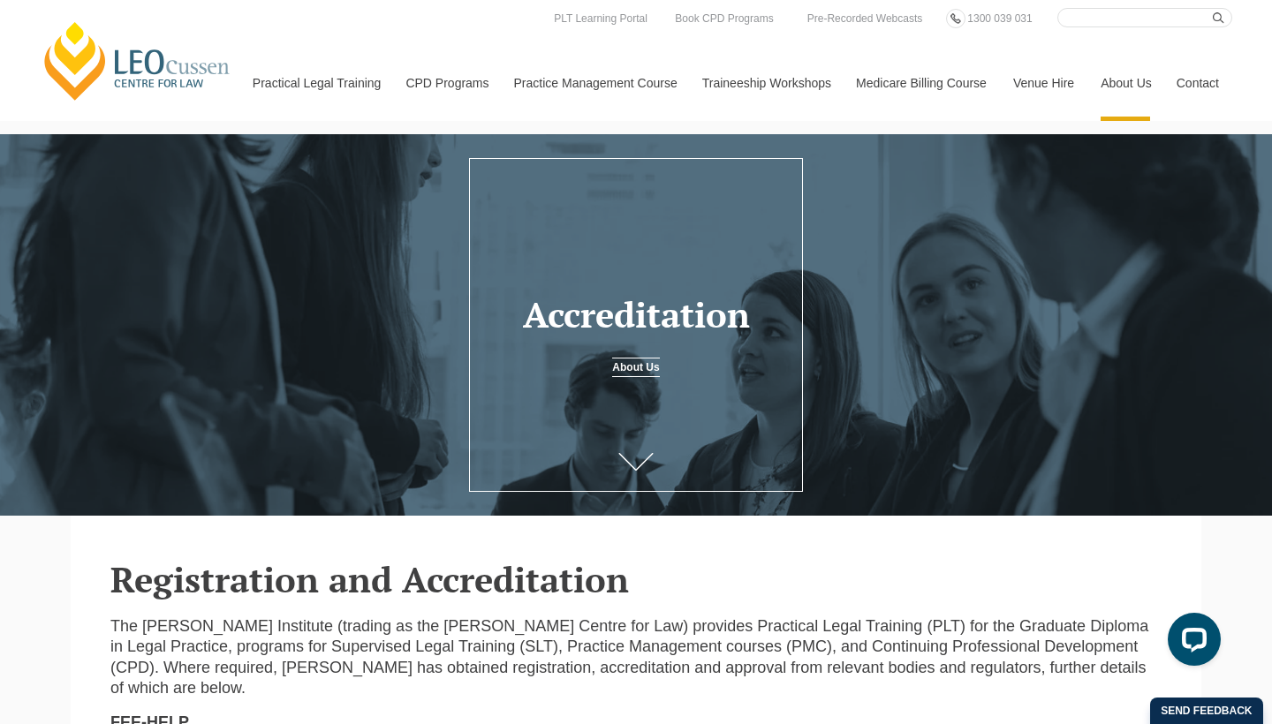
scroll to position [0, 0]
